Goal: Task Accomplishment & Management: Manage account settings

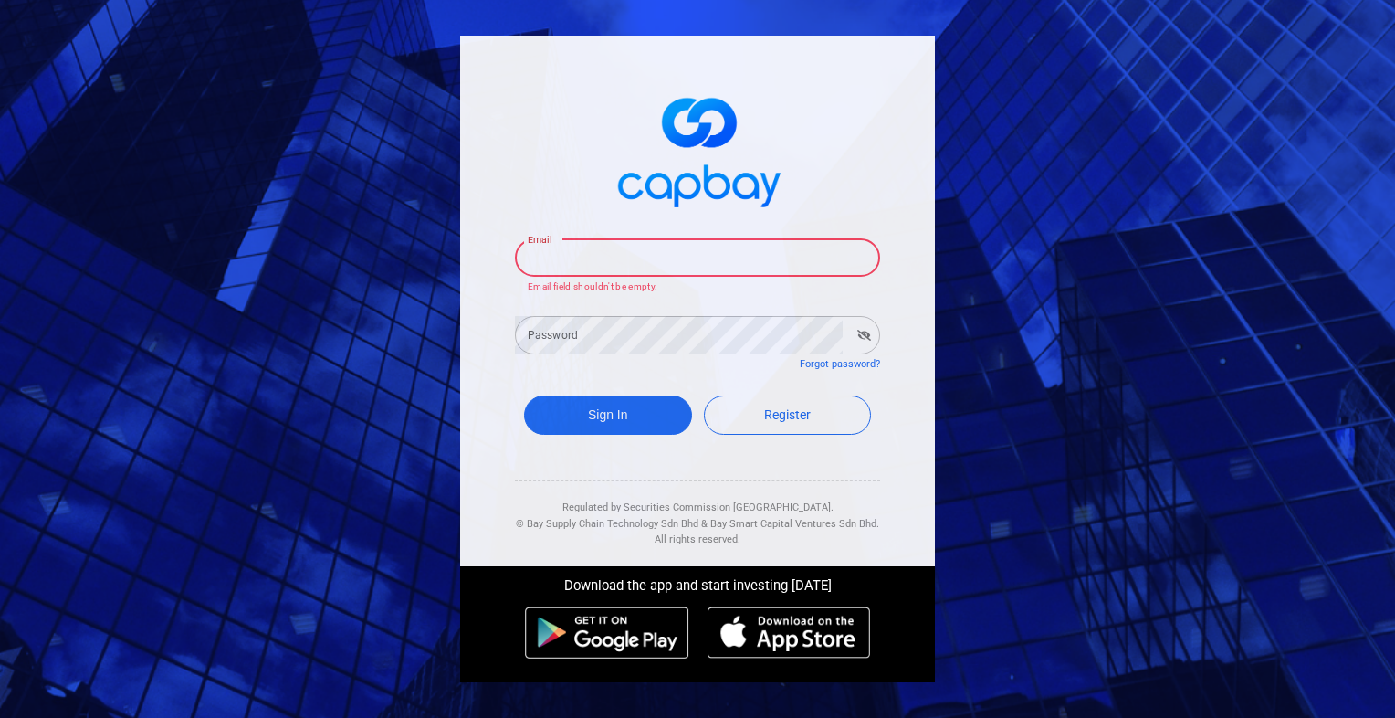
click at [642, 258] on input "Email" at bounding box center [697, 257] width 365 height 38
type input "[EMAIL_ADDRESS][DOMAIN_NAME]"
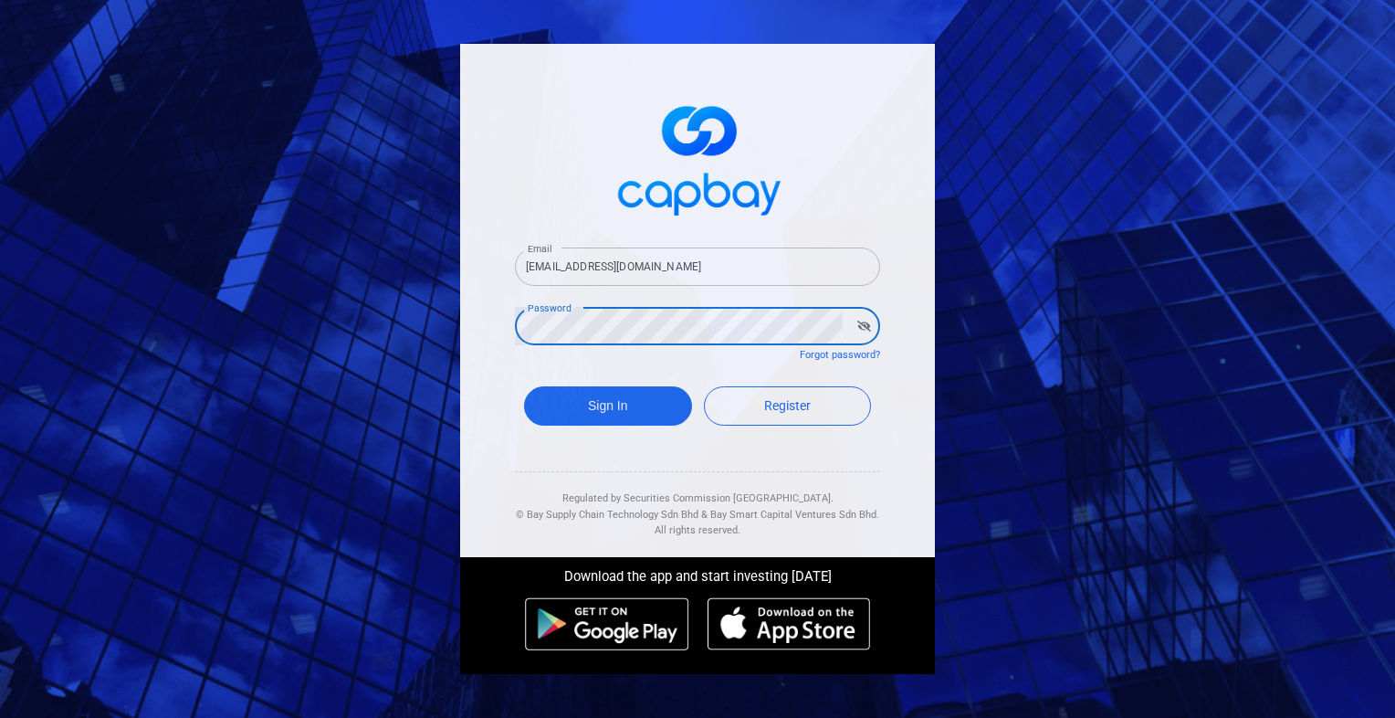
click at [524, 386] on button "Sign In" at bounding box center [608, 405] width 168 height 39
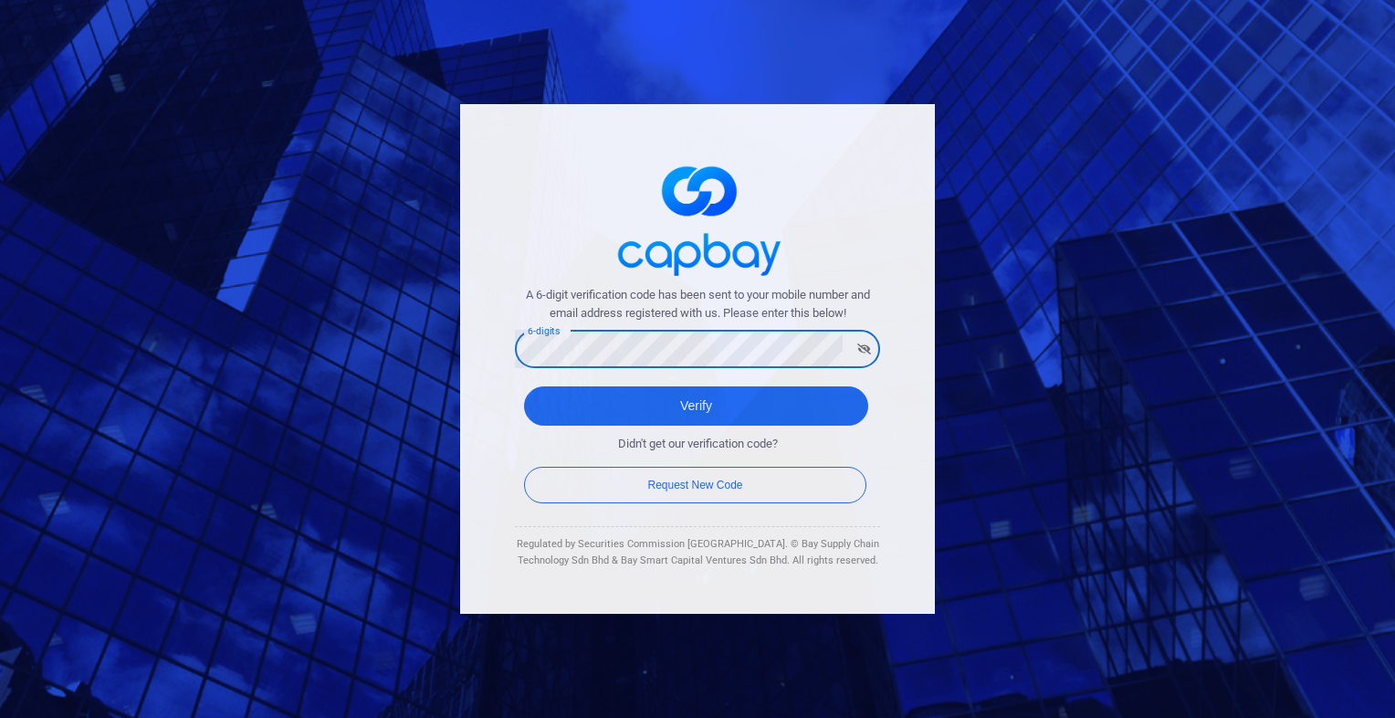
click at [524, 386] on button "Verify" at bounding box center [696, 405] width 344 height 39
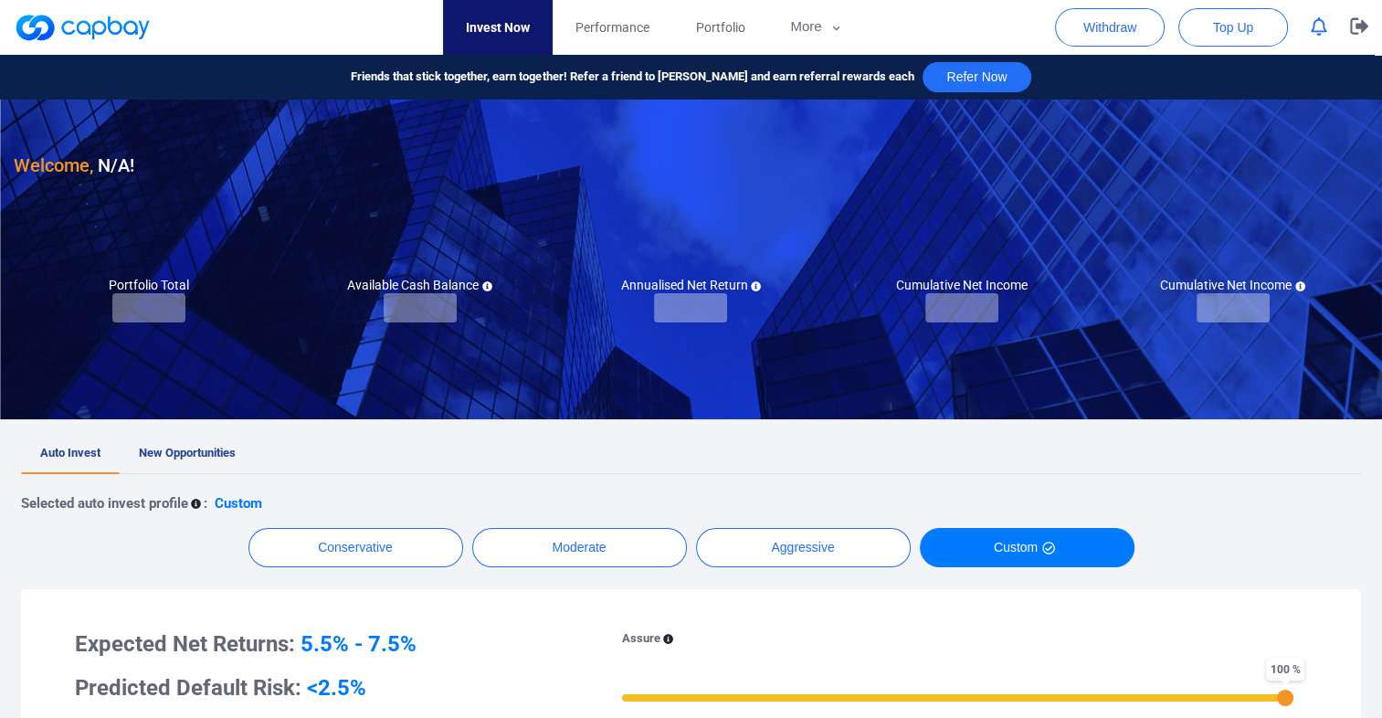
checkbox input "true"
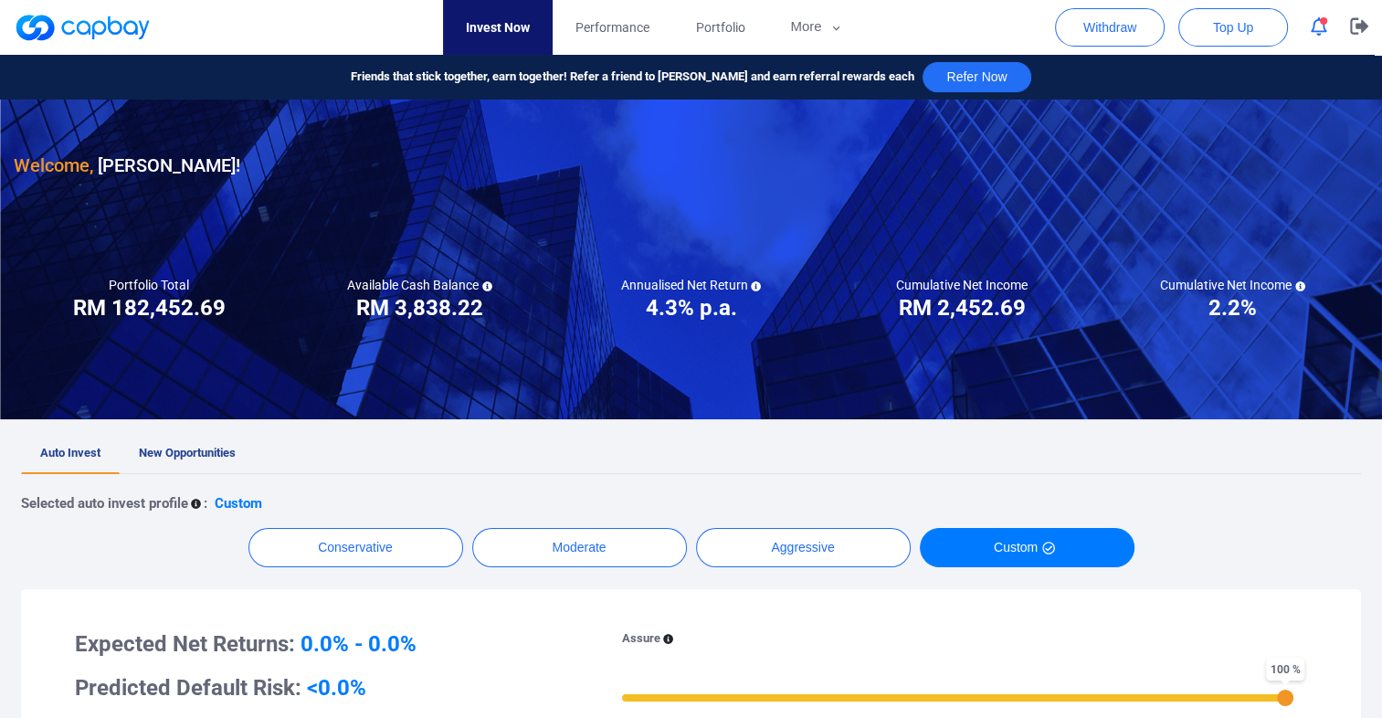
click at [1321, 25] on icon "button" at bounding box center [1319, 26] width 16 height 19
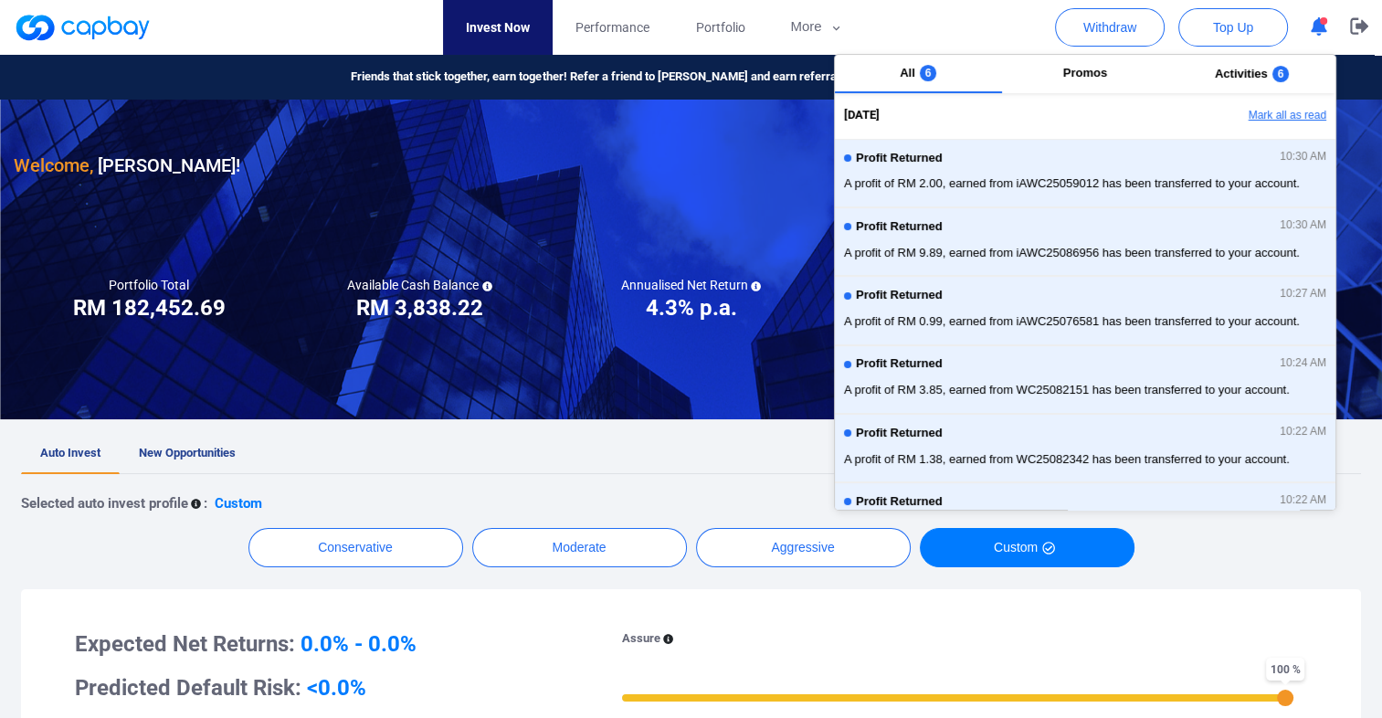
click at [1279, 119] on button "Mark all as read" at bounding box center [1237, 115] width 196 height 31
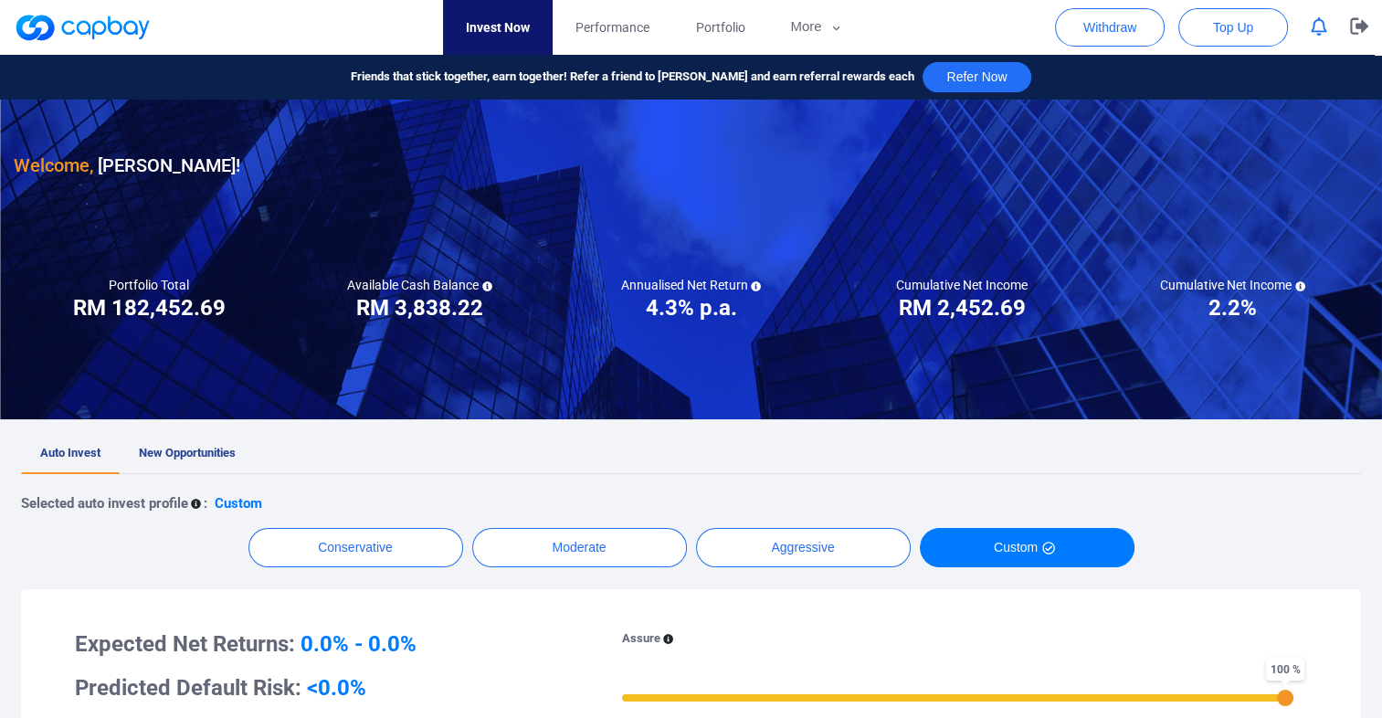
click at [1333, 553] on div "Conservative Moderate Aggressive Custom" at bounding box center [691, 547] width 1340 height 39
click at [611, 19] on span "Performance" at bounding box center [612, 27] width 74 height 20
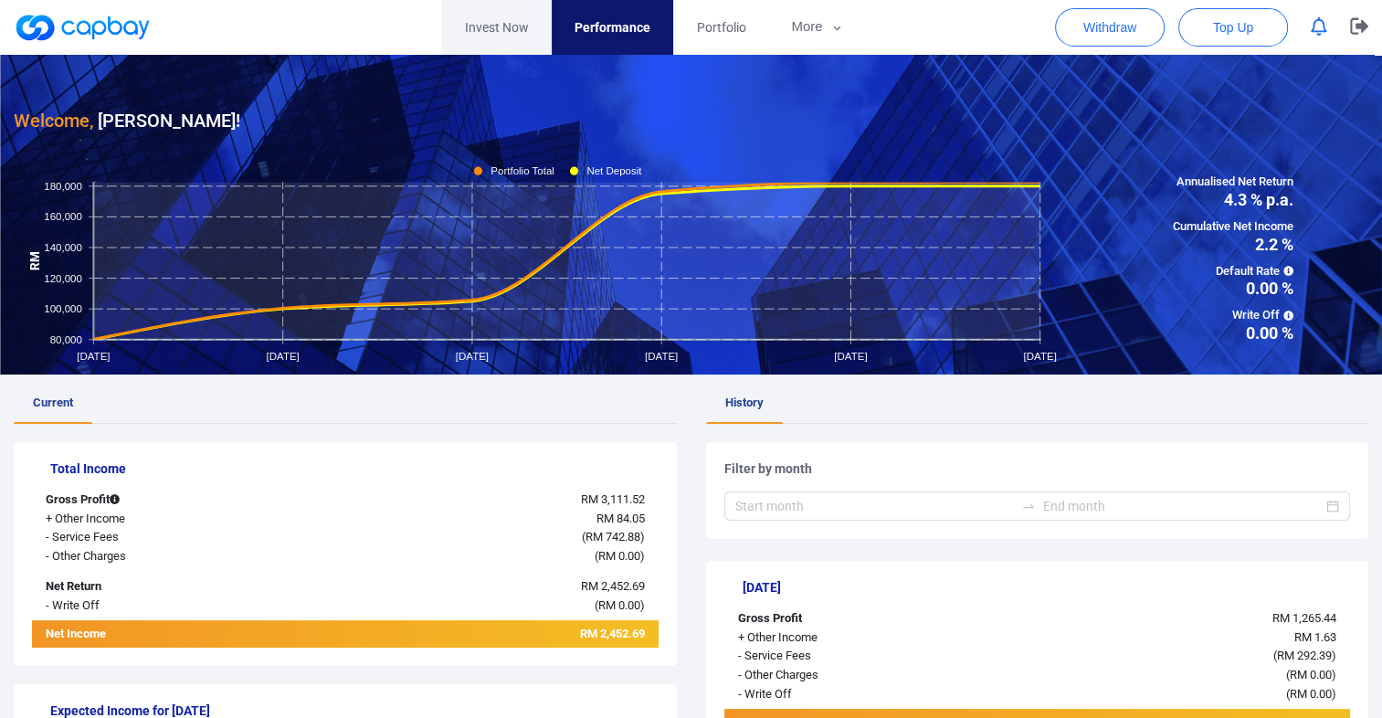
click at [490, 35] on link "Invest Now" at bounding box center [497, 27] width 110 height 55
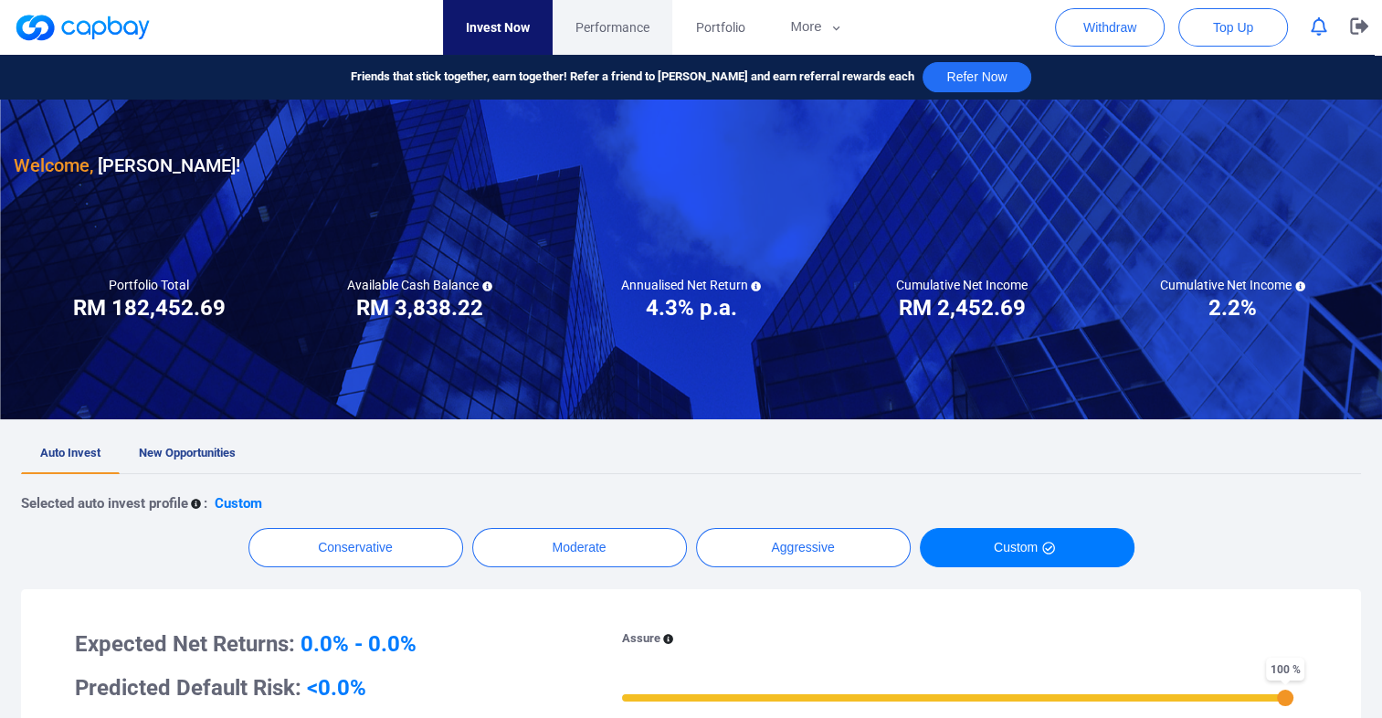
click at [618, 21] on span "Performance" at bounding box center [612, 27] width 74 height 20
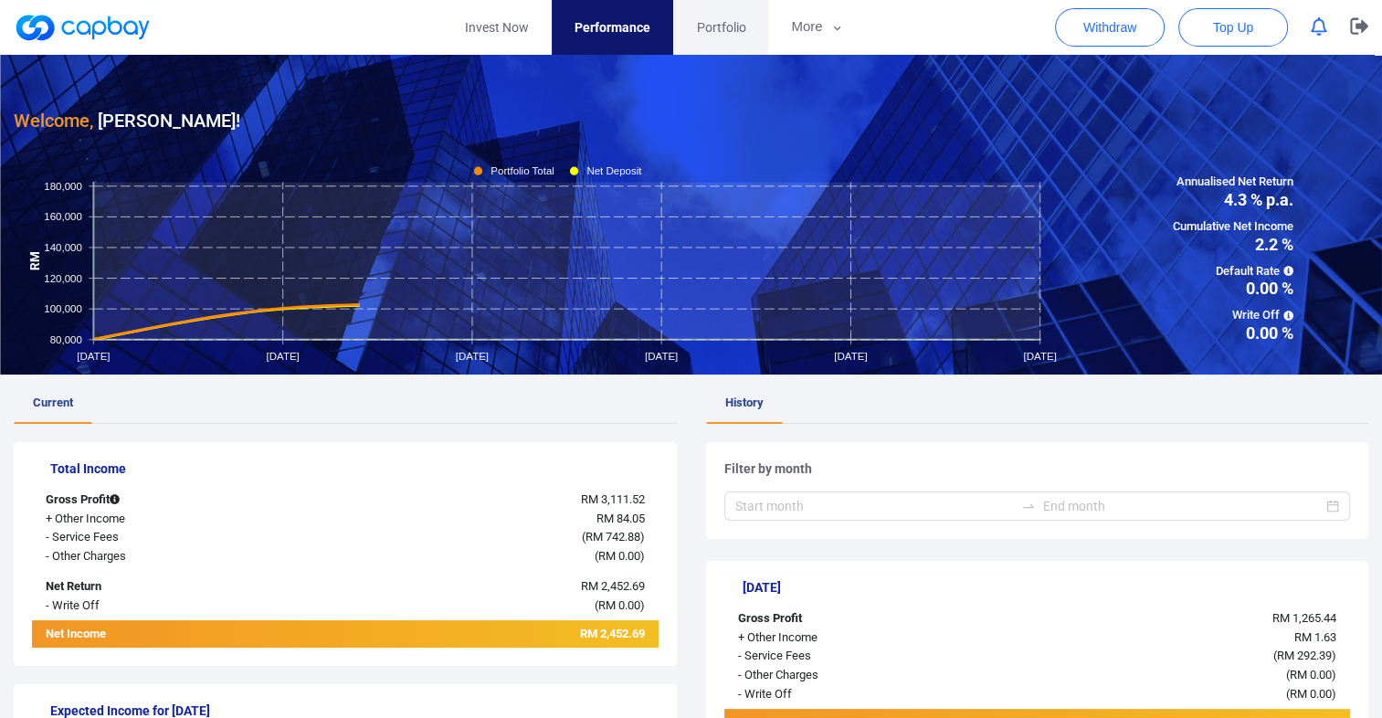
click at [732, 23] on span "Portfolio" at bounding box center [720, 27] width 49 height 20
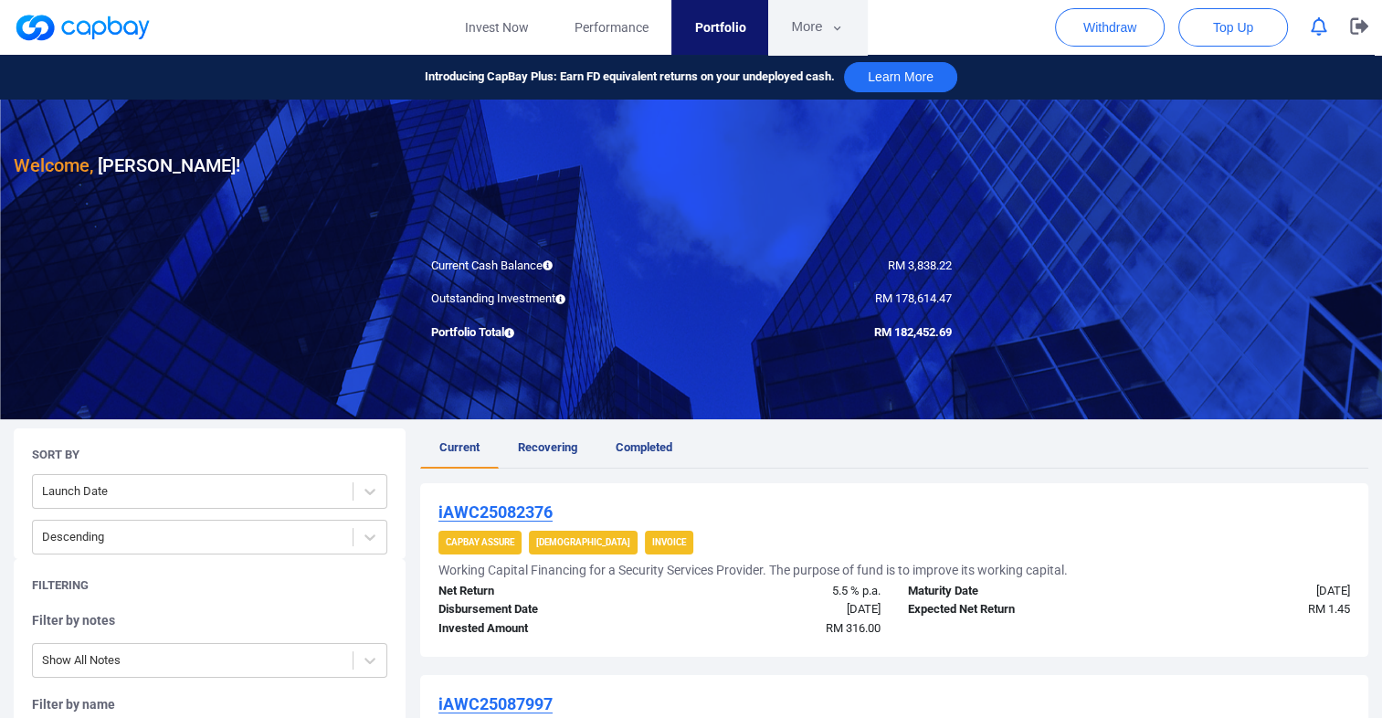
click at [819, 27] on button "More" at bounding box center [817, 27] width 98 height 55
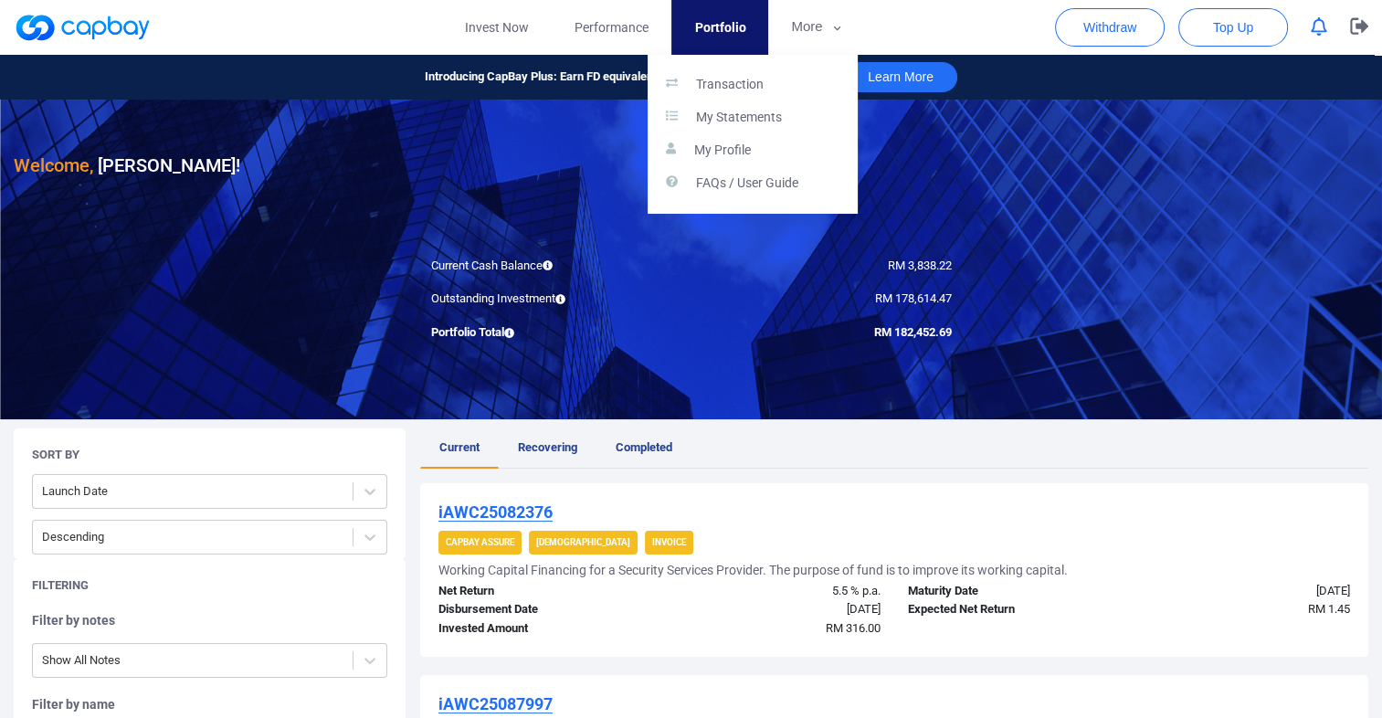
click at [500, 37] on button "button" at bounding box center [691, 359] width 1382 height 718
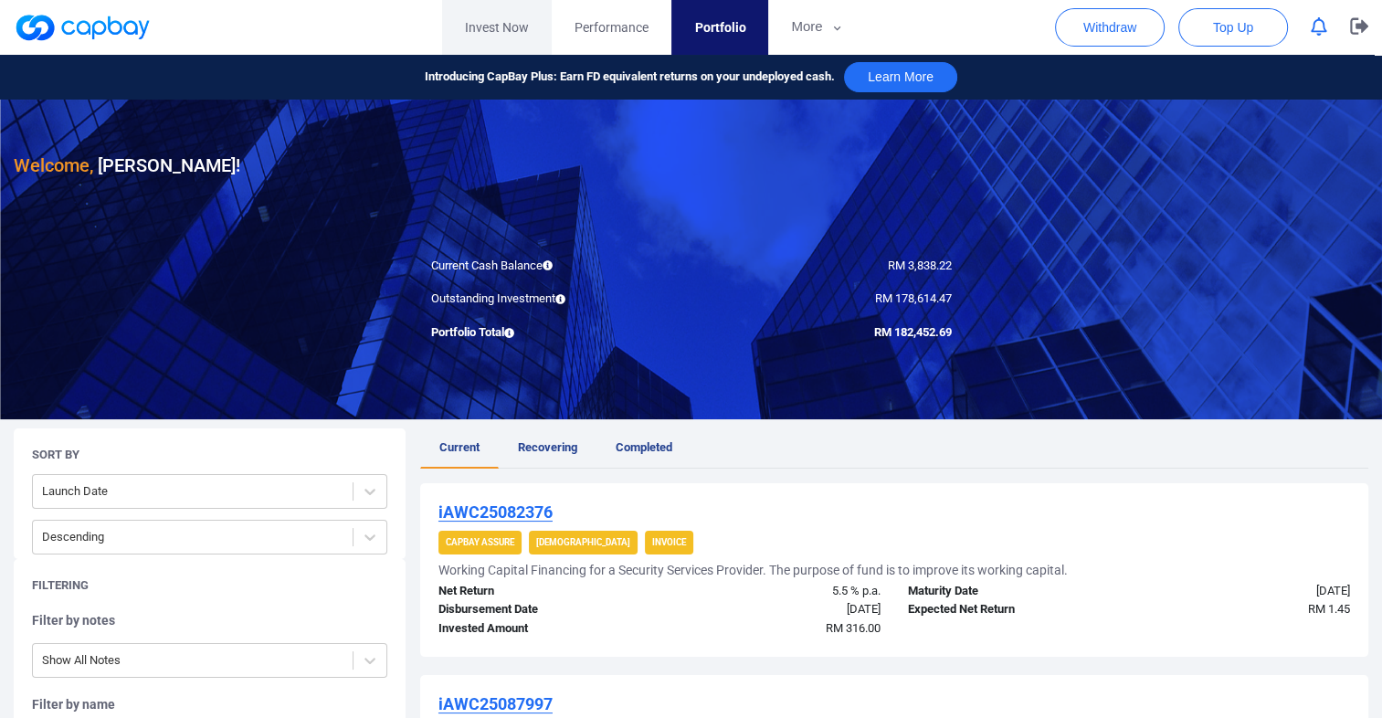
click at [486, 30] on link "Invest Now" at bounding box center [497, 27] width 110 height 55
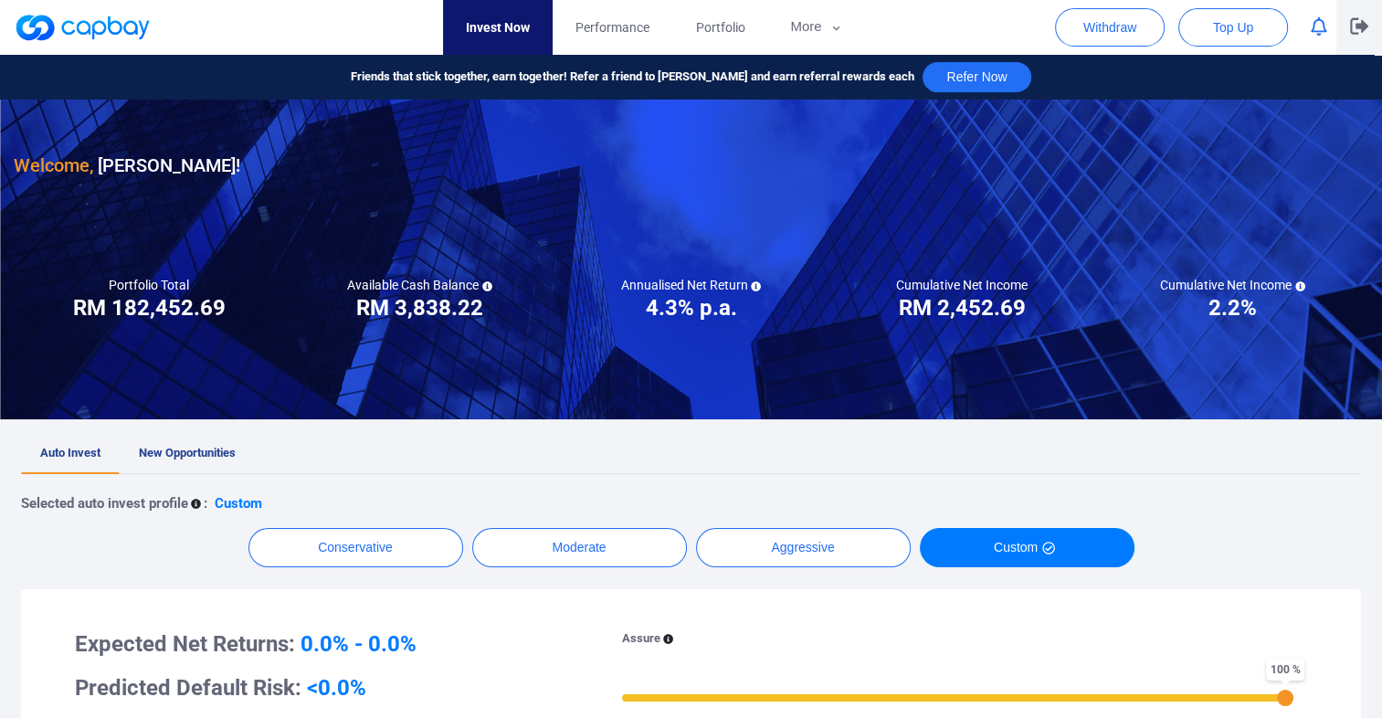
click at [1348, 35] on button "button" at bounding box center [1359, 27] width 46 height 55
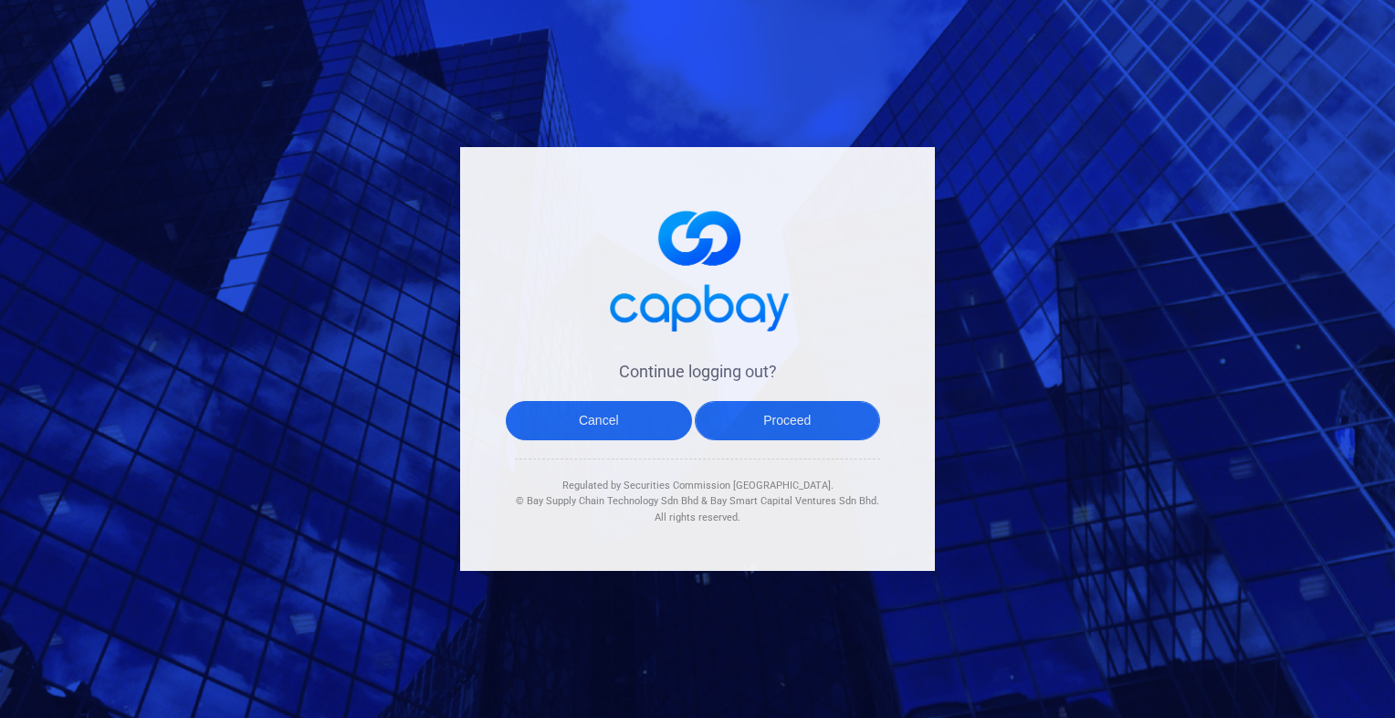
click at [801, 419] on button "Proceed" at bounding box center [788, 420] width 186 height 39
